Goal: Task Accomplishment & Management: Manage account settings

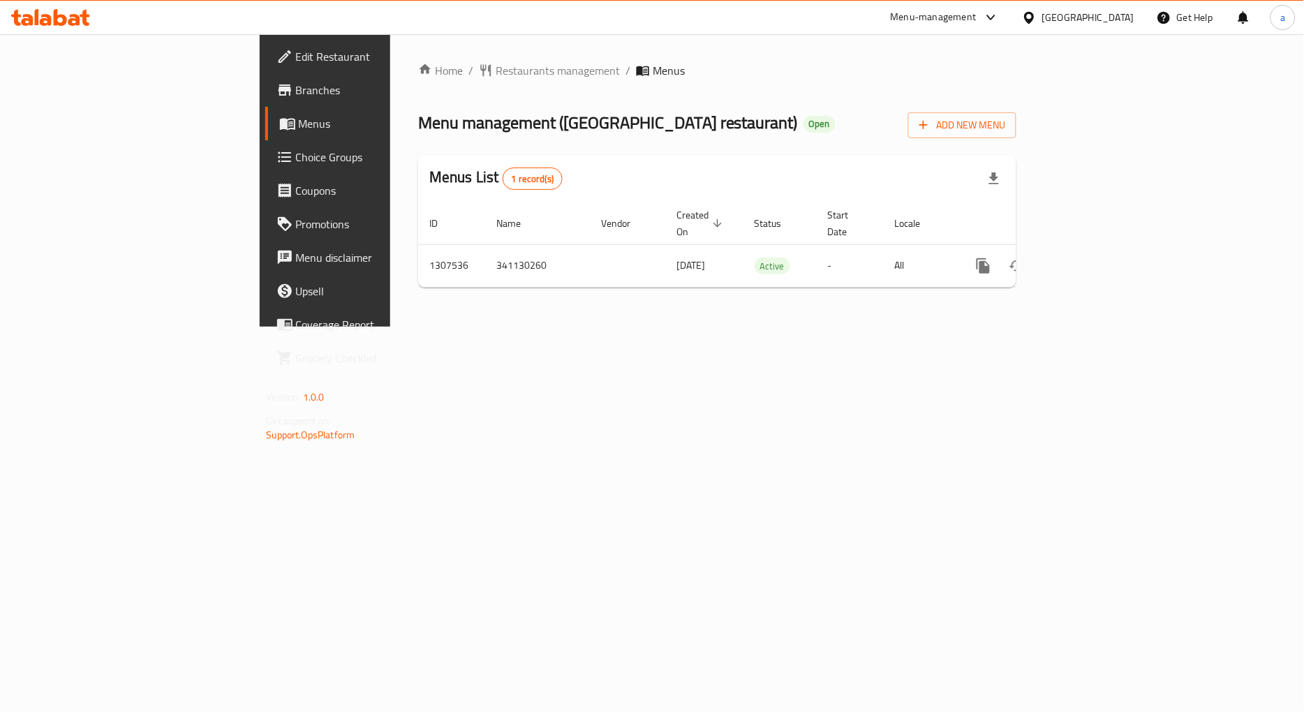
click at [296, 156] on span "Choice Groups" at bounding box center [381, 157] width 170 height 17
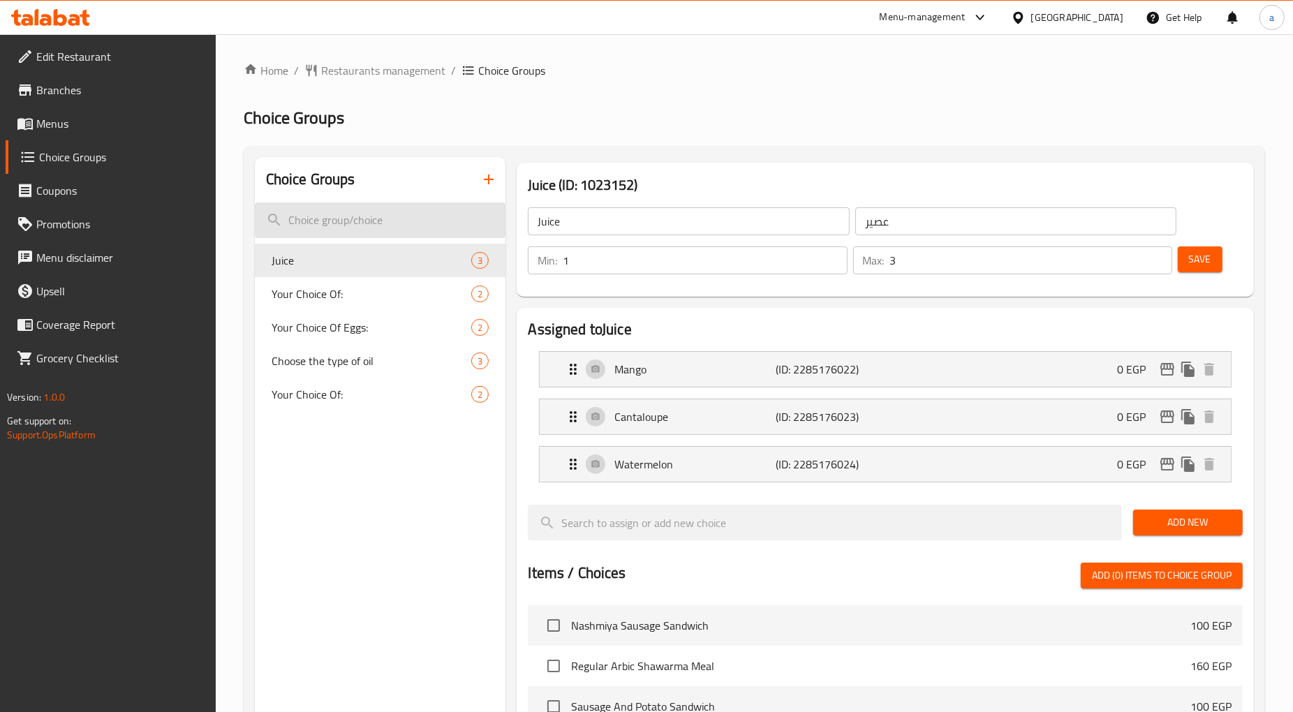
click at [354, 224] on input "search" at bounding box center [380, 221] width 251 height 36
paste input "choices of Juice :"
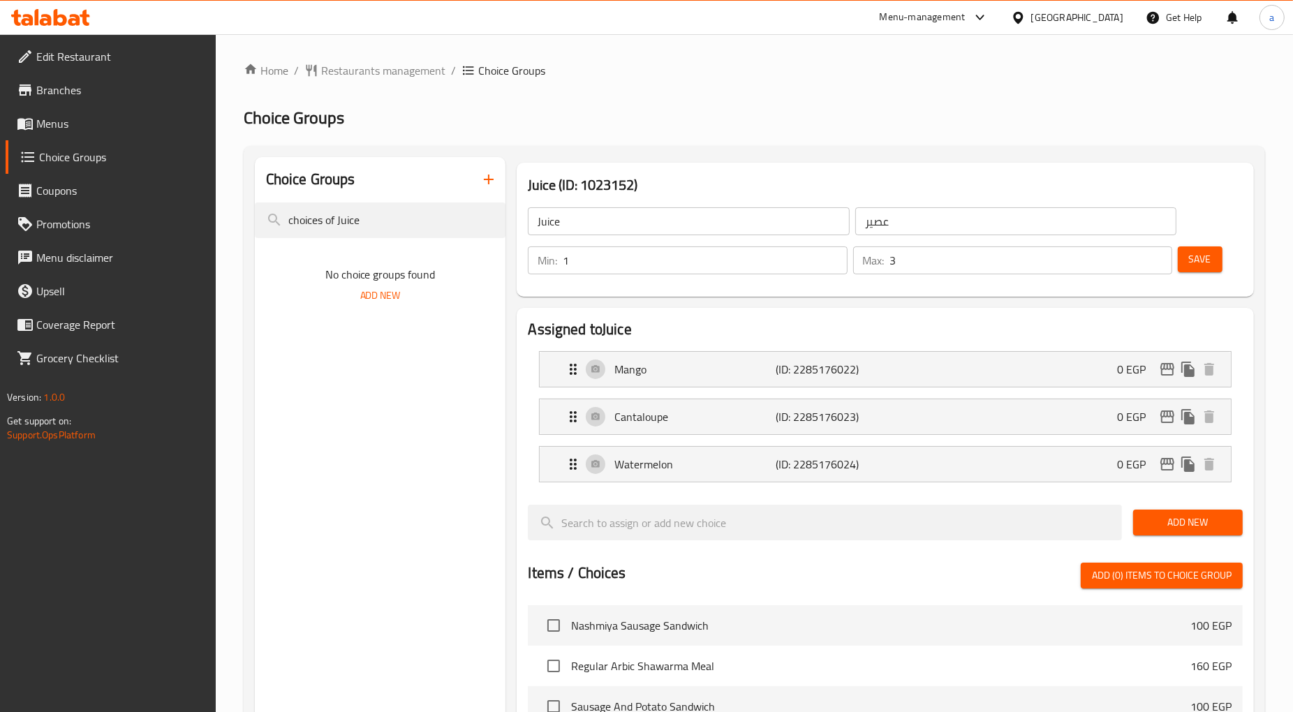
type input "choices of Juice"
click at [334, 414] on div "Choice Groups choices of Juice No choice groups found Add New" at bounding box center [380, 649] width 251 height 985
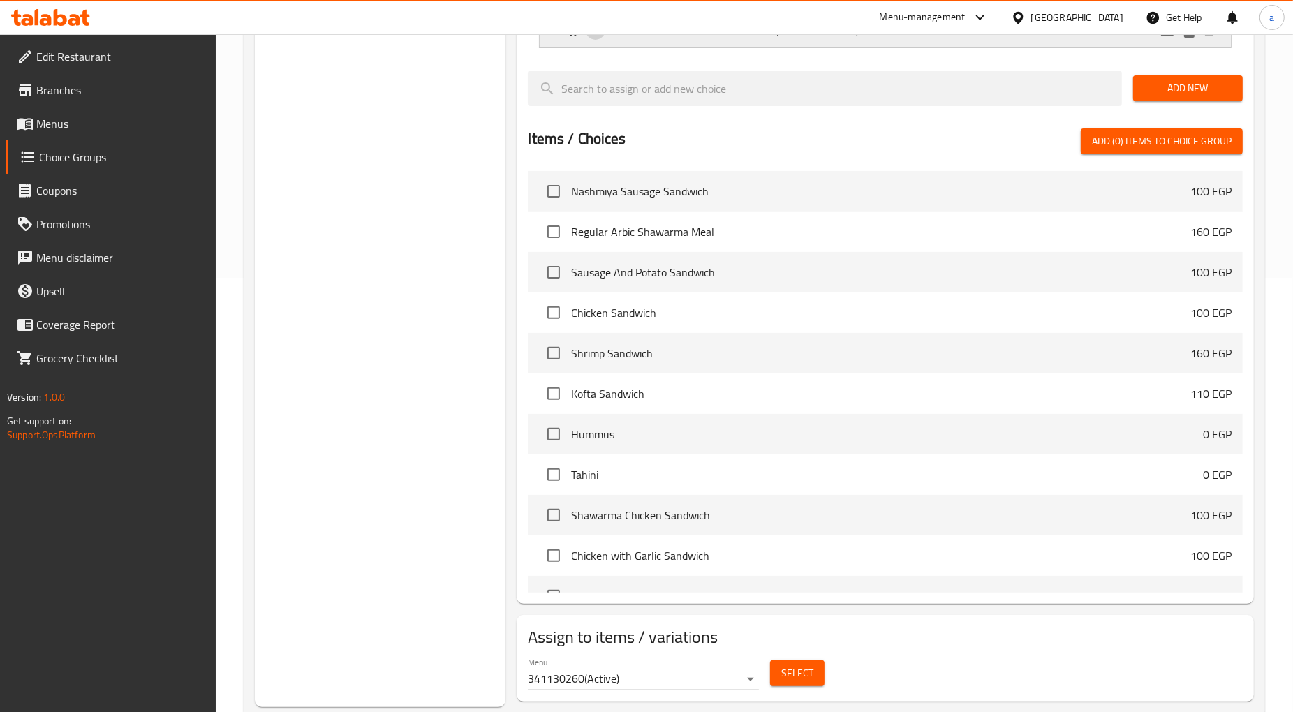
scroll to position [469, 0]
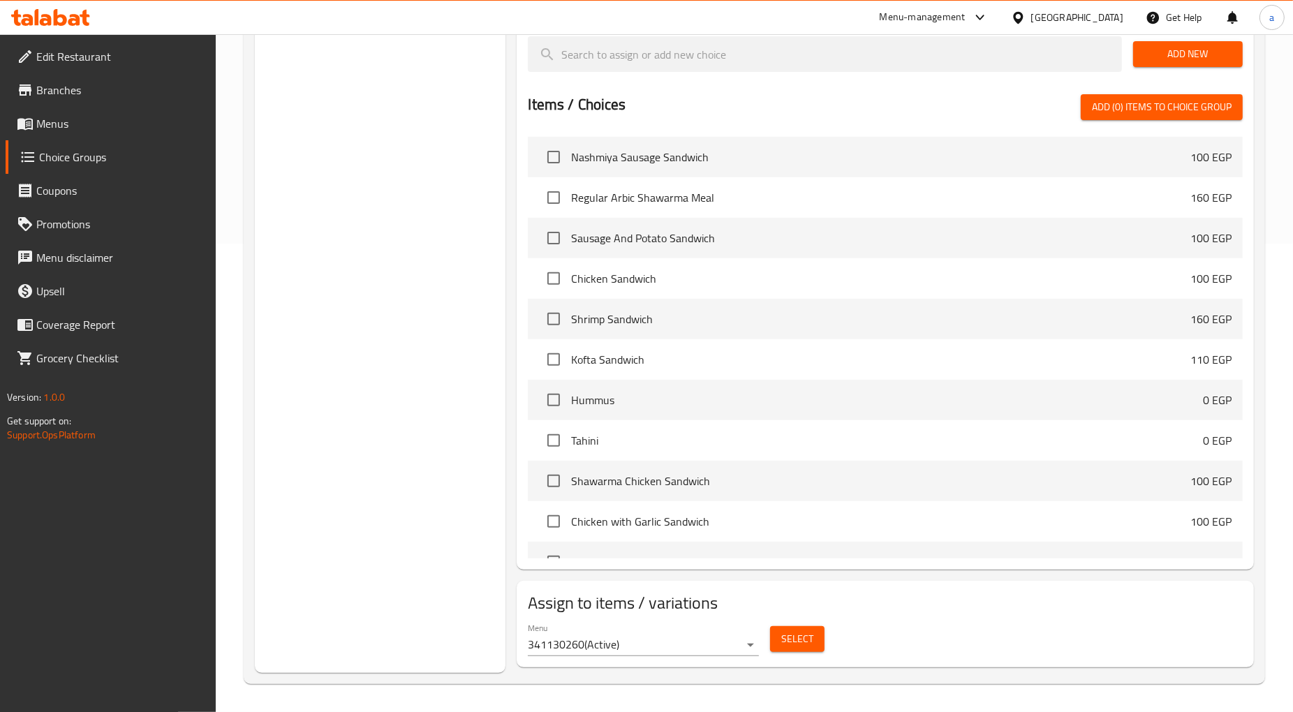
click at [814, 642] on button "Select" at bounding box center [797, 639] width 54 height 26
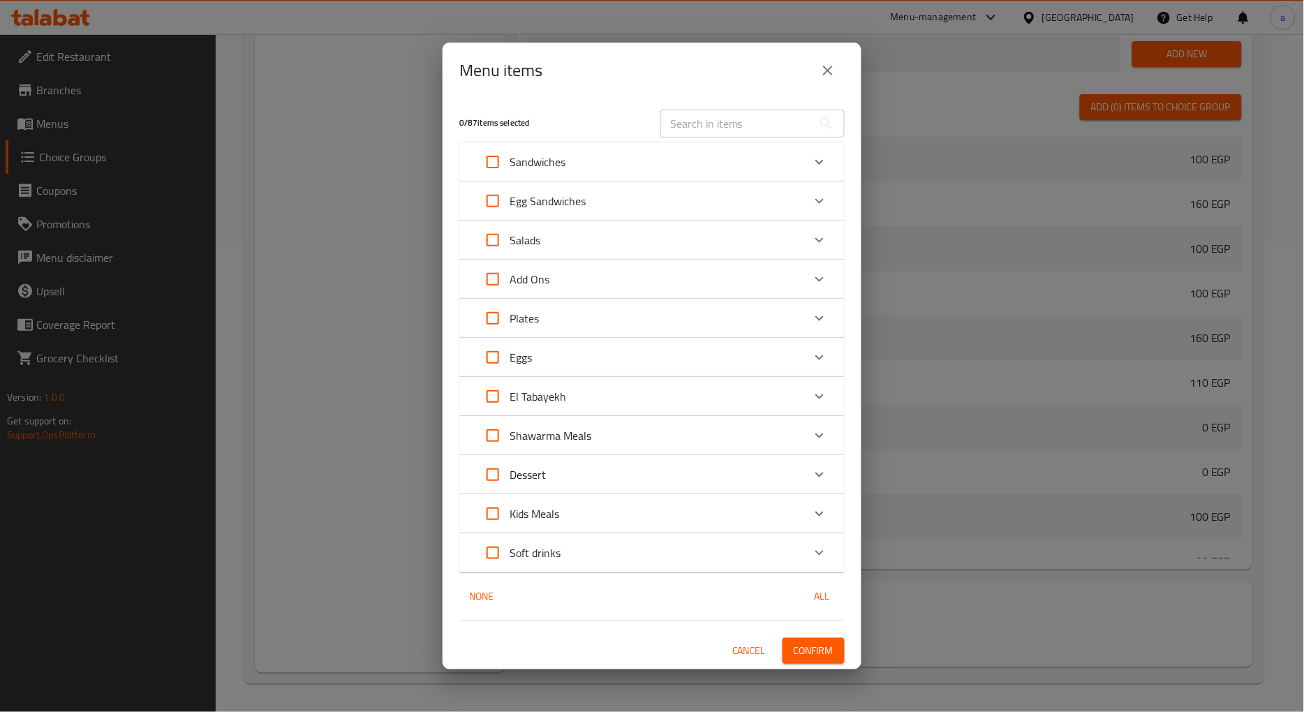
click at [824, 71] on icon "close" at bounding box center [828, 70] width 17 height 17
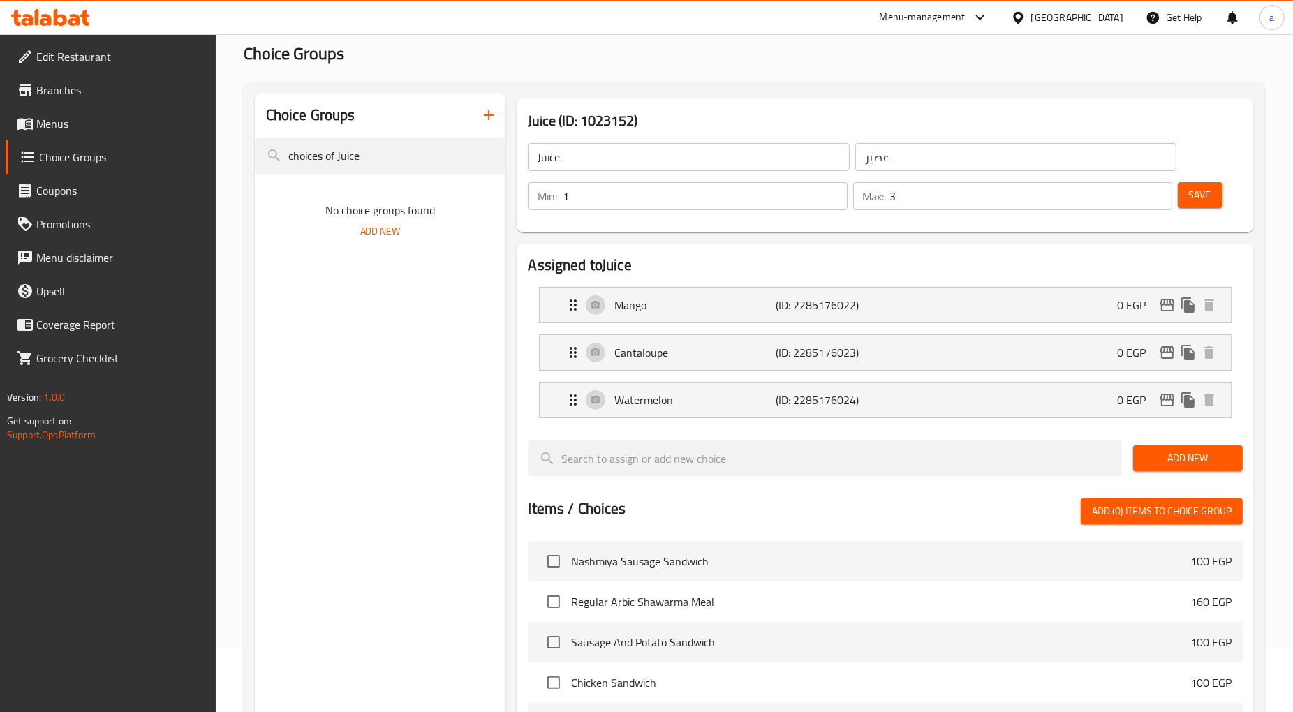
scroll to position [0, 0]
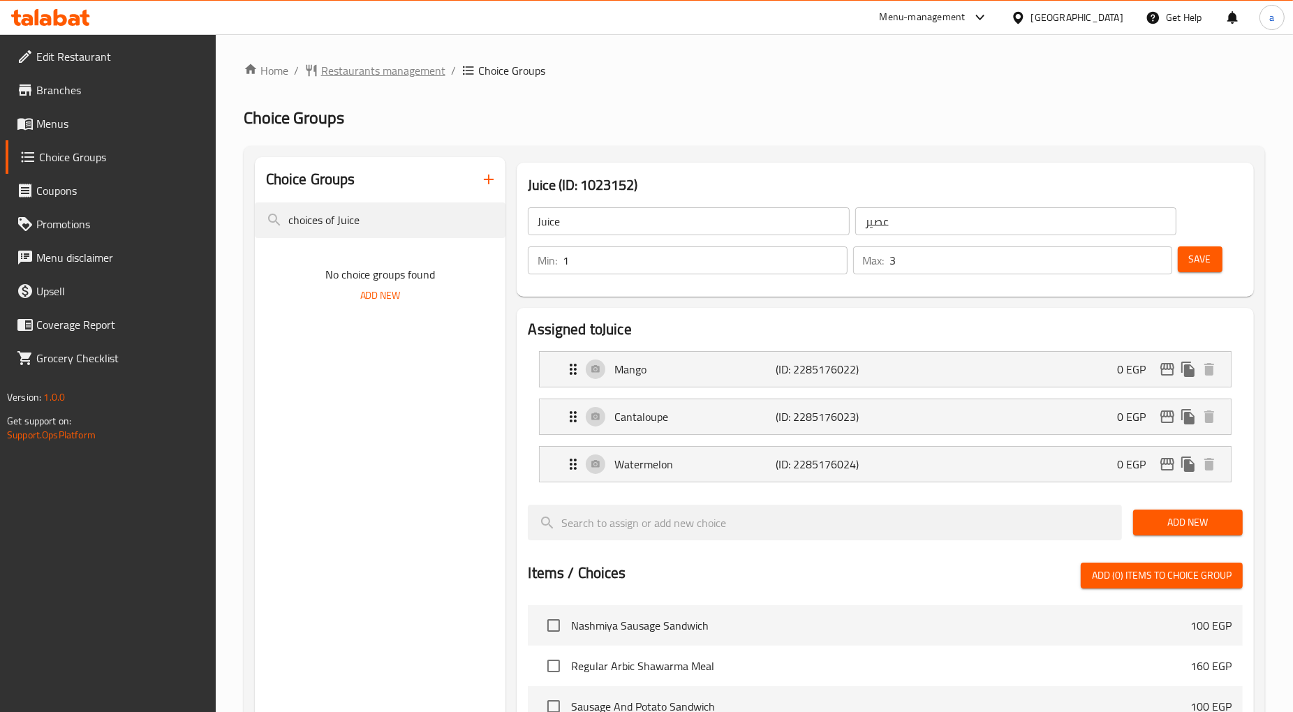
click at [351, 72] on span "Restaurants management" at bounding box center [383, 70] width 124 height 17
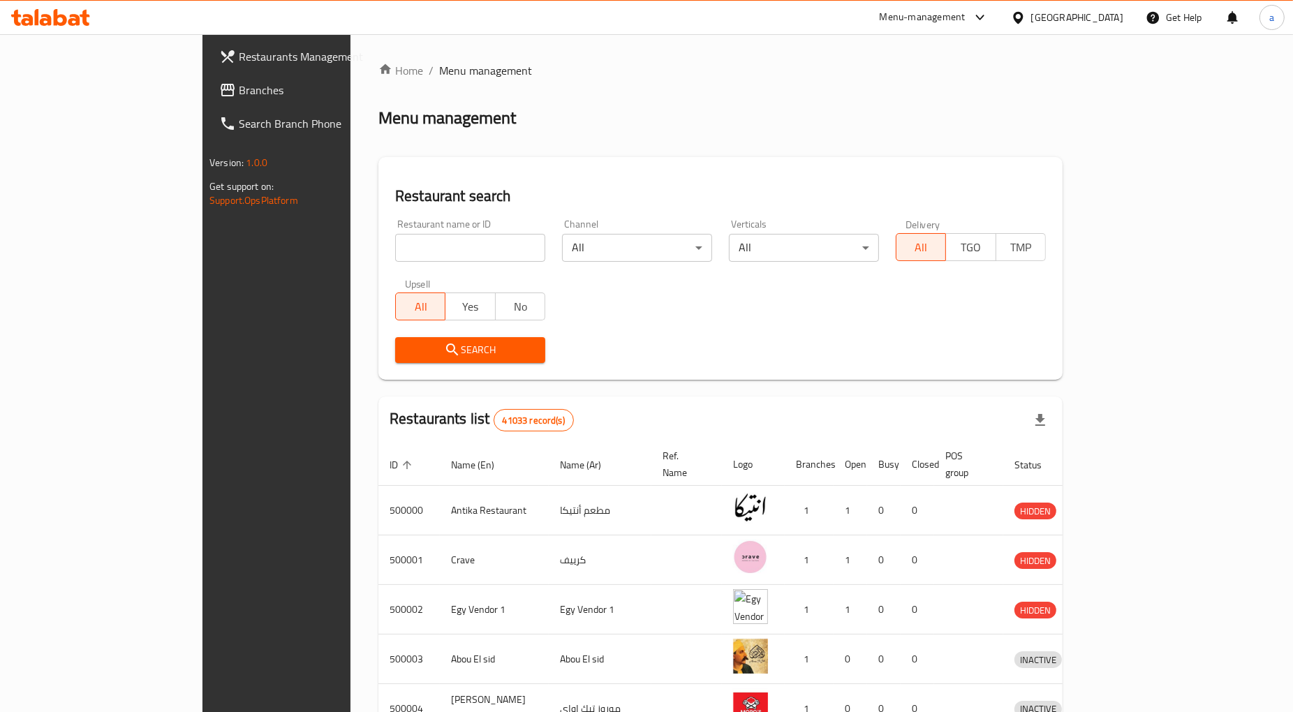
click at [239, 89] on span "Branches" at bounding box center [323, 90] width 168 height 17
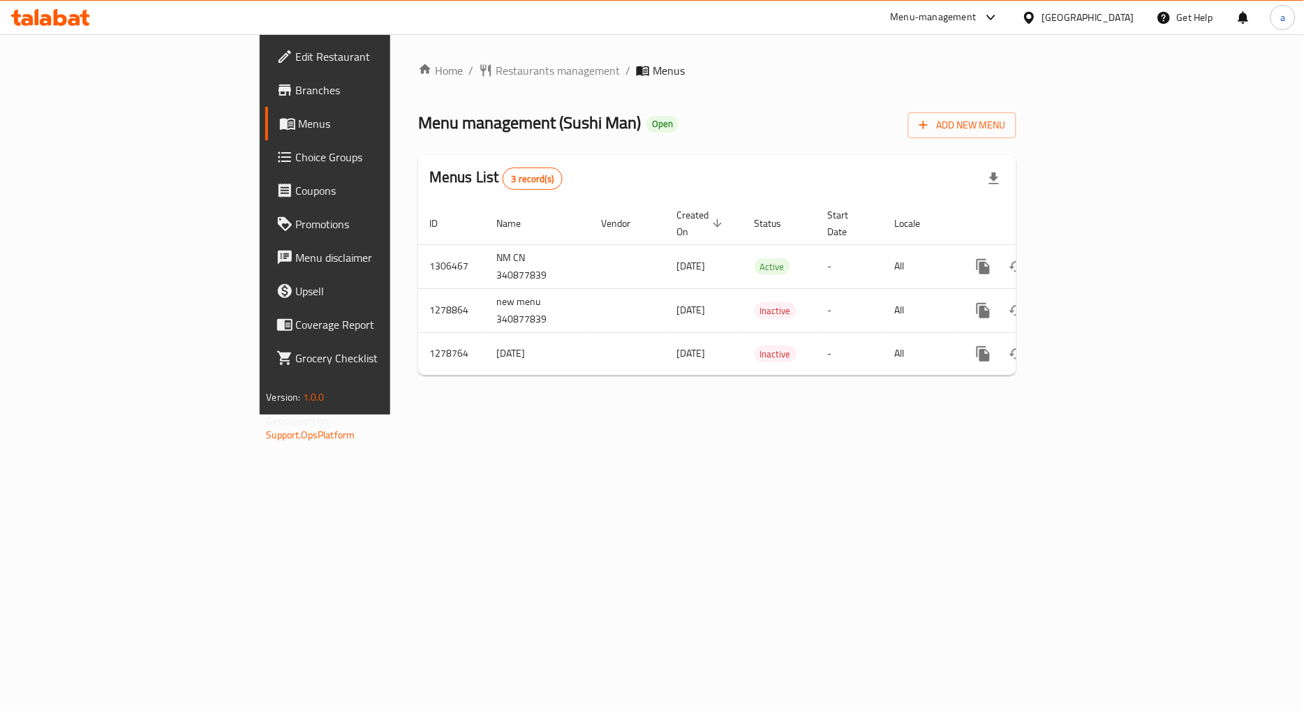
click at [296, 161] on span "Choice Groups" at bounding box center [381, 157] width 170 height 17
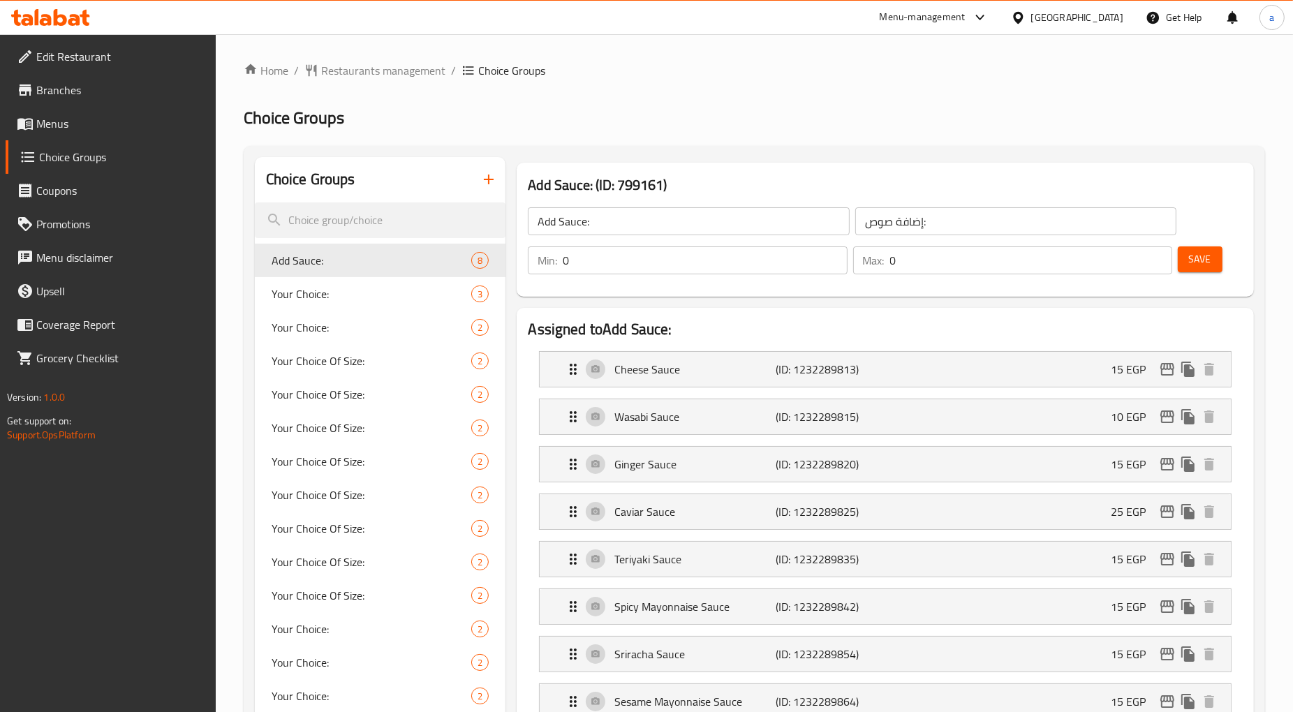
click at [697, 180] on h3 "Add Sauce: (ID: 799161)" at bounding box center [885, 185] width 714 height 22
click at [376, 71] on span "Restaurants management" at bounding box center [383, 70] width 124 height 17
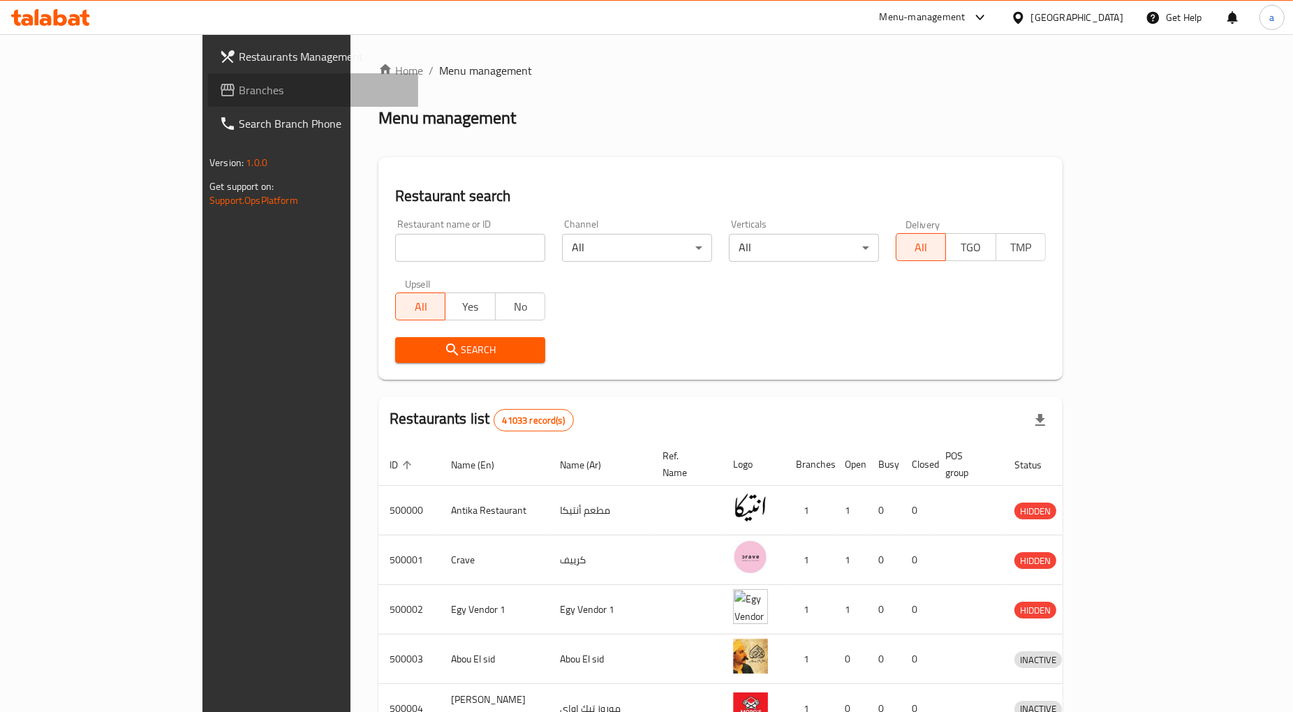
click at [239, 91] on span "Branches" at bounding box center [323, 90] width 168 height 17
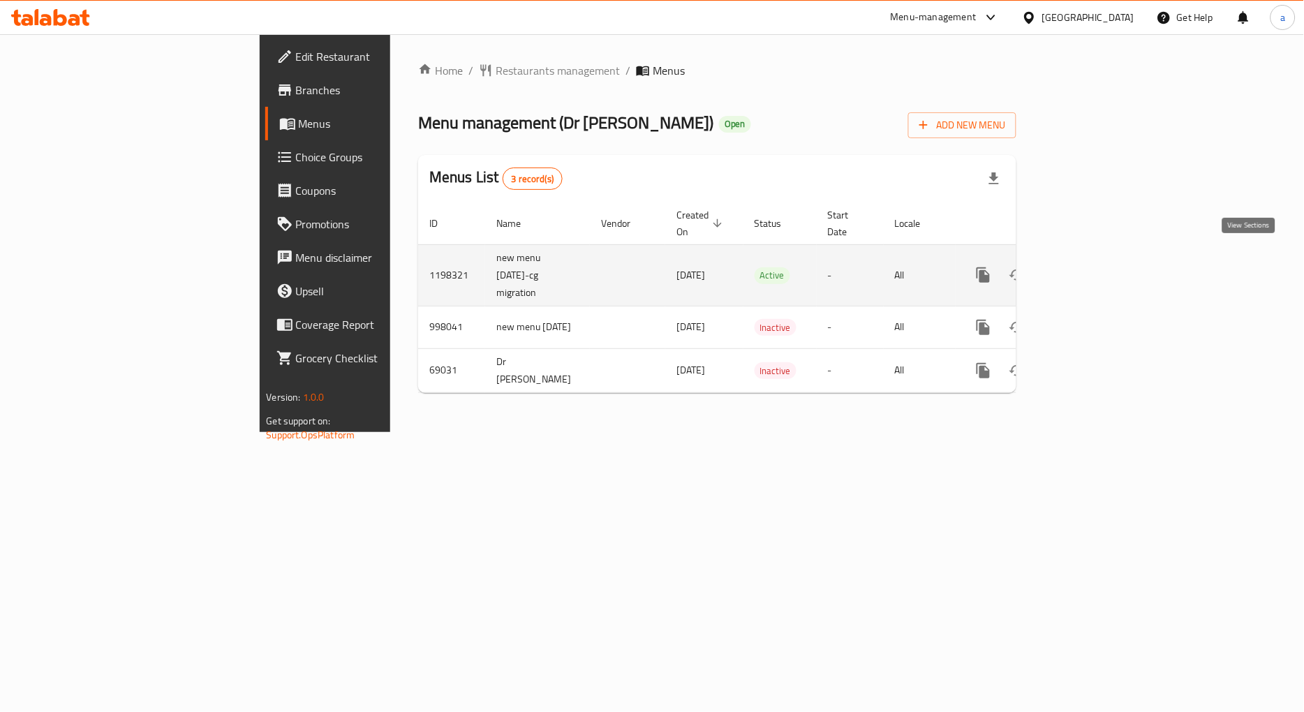
click at [1091, 269] on icon "enhanced table" at bounding box center [1084, 275] width 13 height 13
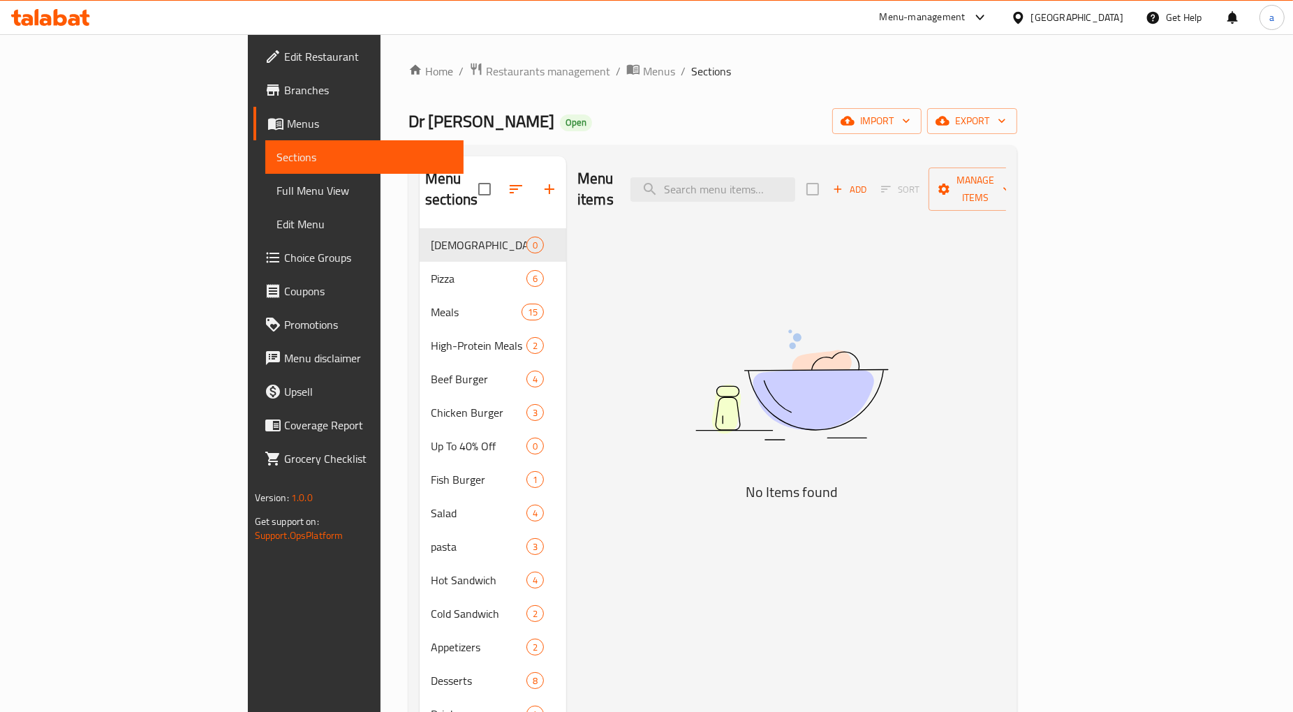
click at [284, 258] on span "Choice Groups" at bounding box center [368, 257] width 168 height 17
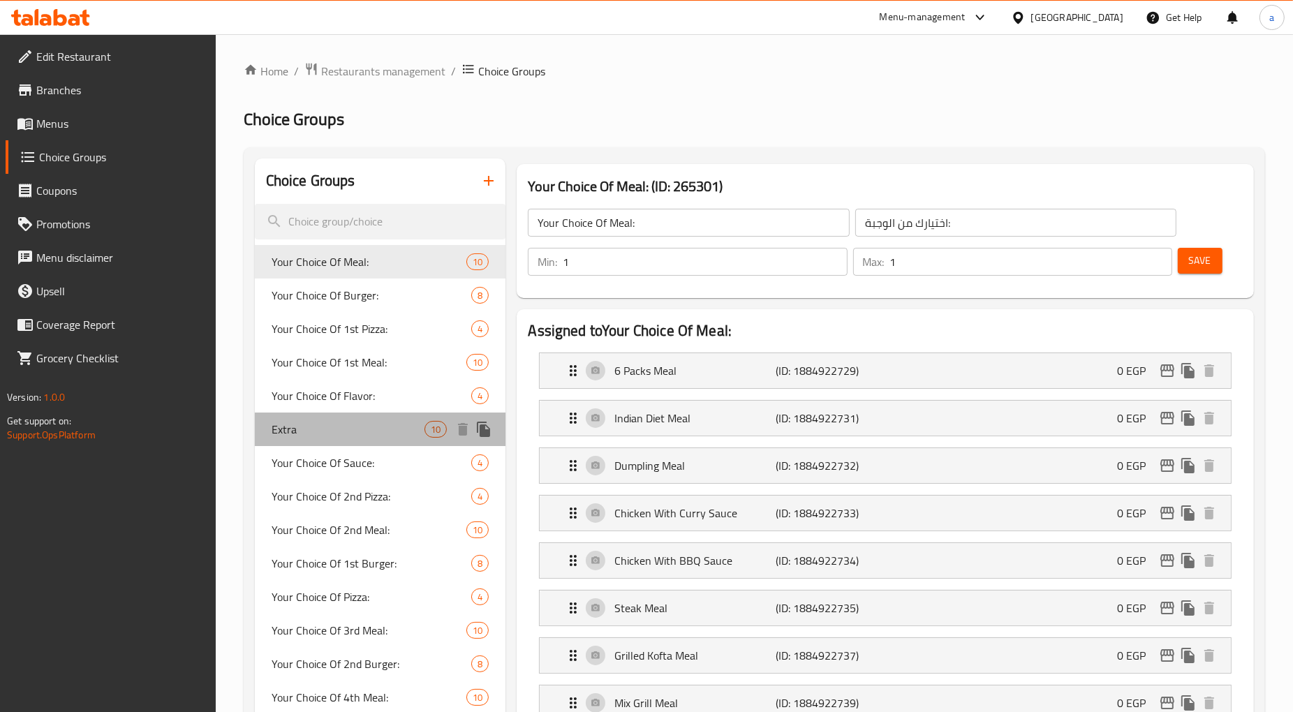
click at [308, 429] on span "Extra" at bounding box center [349, 429] width 154 height 17
type input "Extra"
type input "اضافات"
type input "0"
type input "8"
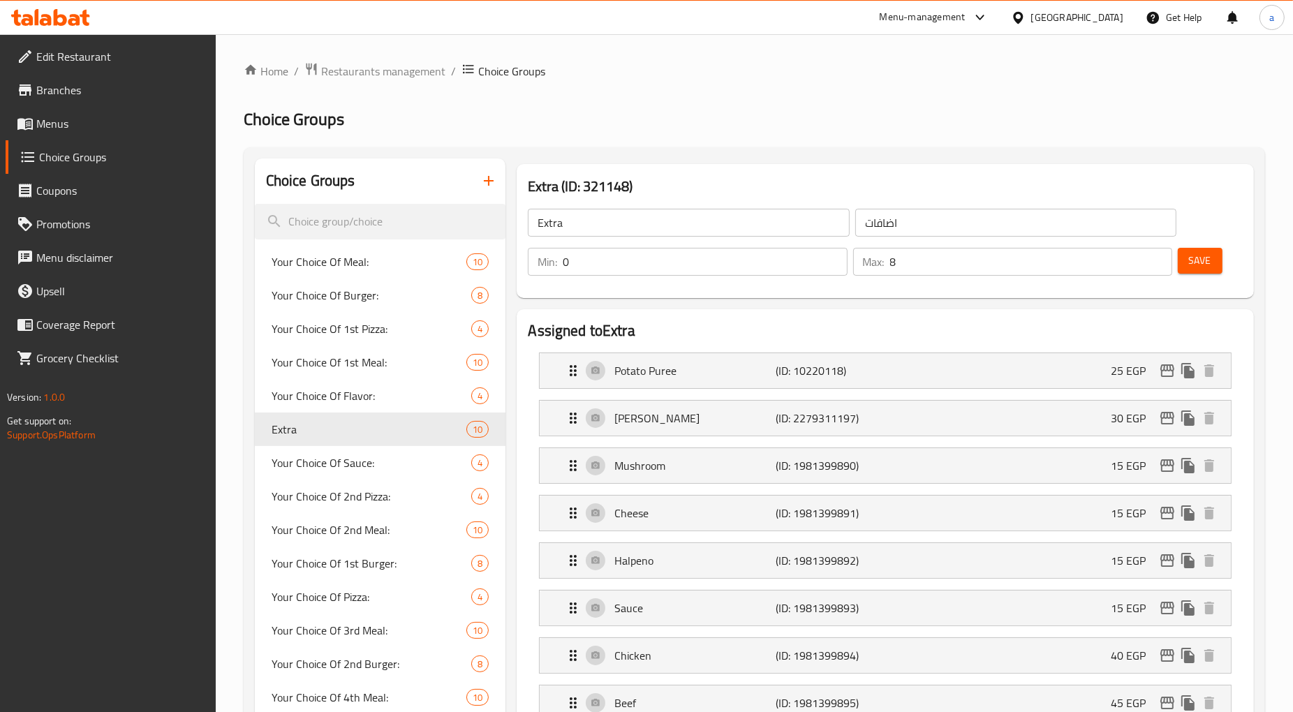
click at [812, 128] on h2 "Choice Groups" at bounding box center [755, 119] width 1022 height 22
click at [353, 63] on span "Restaurants management" at bounding box center [383, 71] width 124 height 17
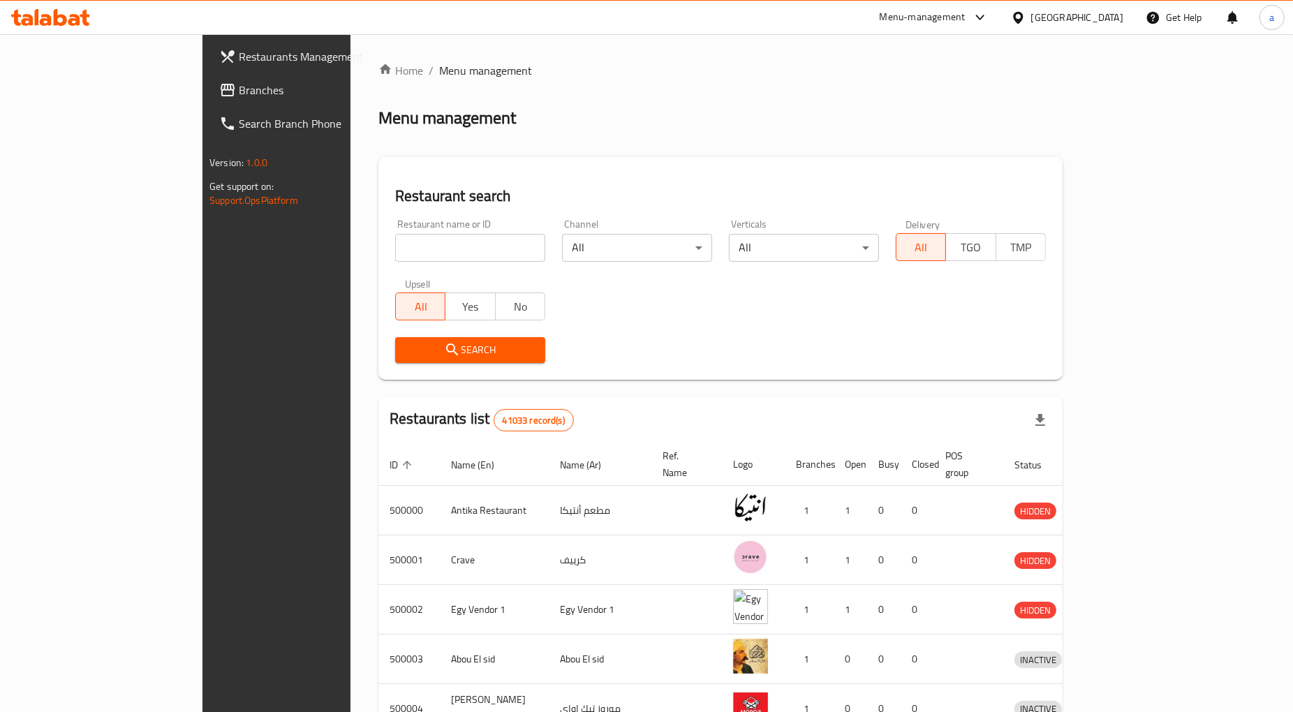
click at [239, 91] on span "Branches" at bounding box center [323, 90] width 168 height 17
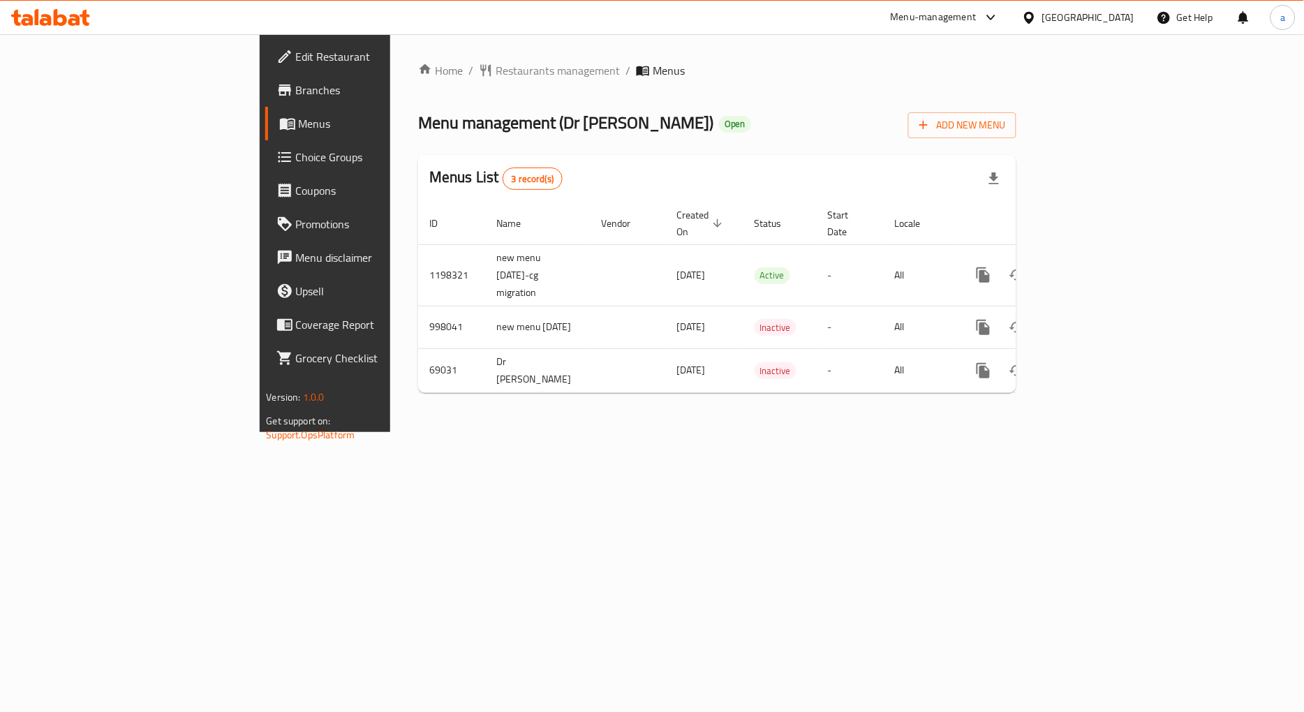
click at [296, 159] on span "Choice Groups" at bounding box center [381, 157] width 170 height 17
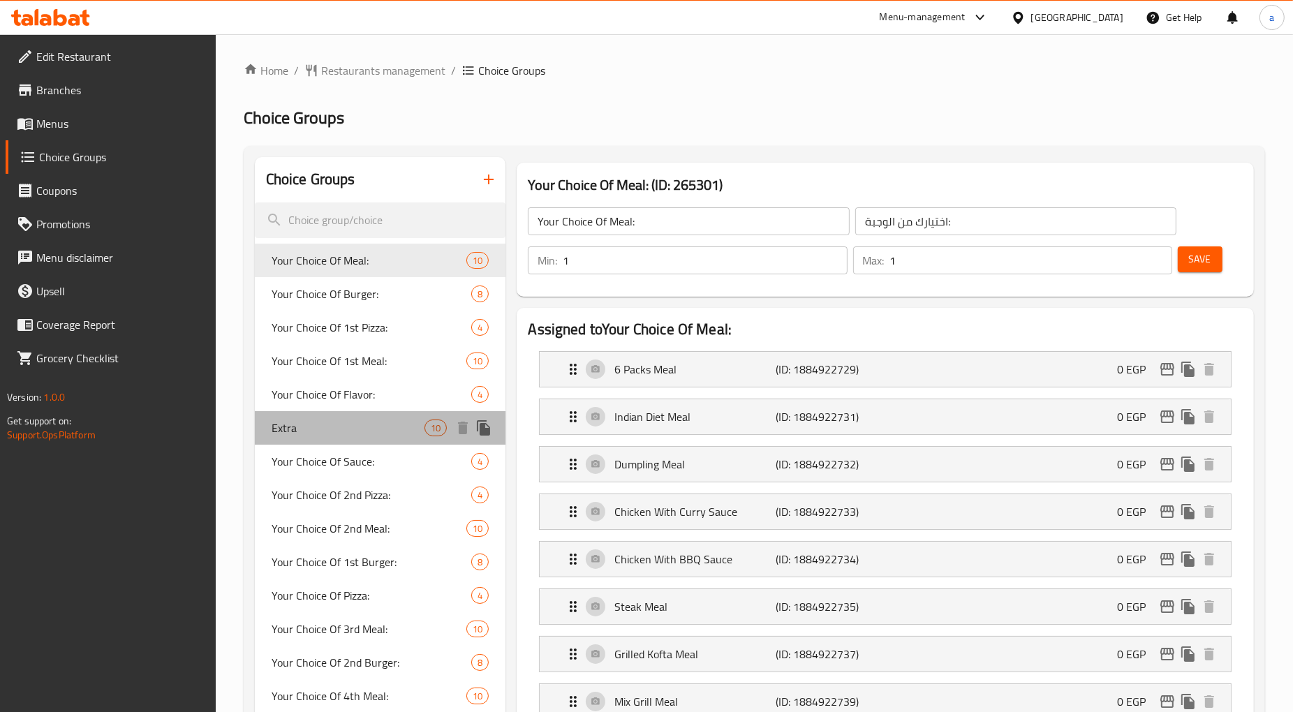
click at [341, 429] on span "Extra" at bounding box center [349, 428] width 154 height 17
type input "Extra"
type input "اضافات"
type input "0"
type input "8"
